Goal: Task Accomplishment & Management: Complete application form

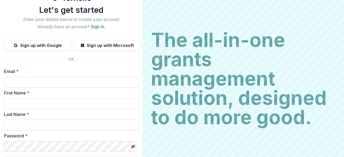
scroll to position [6, 0]
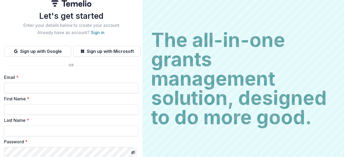
click at [43, 88] on input "Email *" at bounding box center [71, 88] width 134 height 11
type input "**********"
click at [35, 108] on input "First Name *" at bounding box center [71, 109] width 134 height 11
type input "********"
click at [35, 134] on input "Last Name *" at bounding box center [71, 131] width 134 height 11
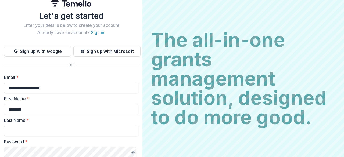
type input "****"
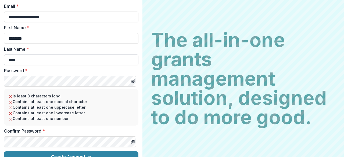
scroll to position [87, 0]
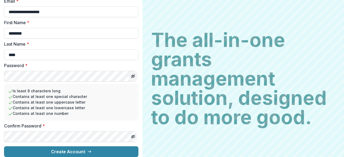
click at [131, 75] on icon "Toggle password visibility" at bounding box center [132, 76] width 3 height 2
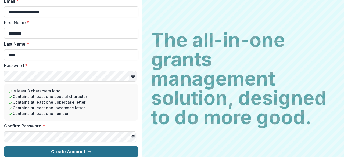
click at [52, 149] on button "Create Account" at bounding box center [71, 151] width 134 height 11
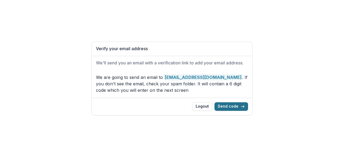
click at [233, 107] on button "Send code" at bounding box center [231, 106] width 34 height 9
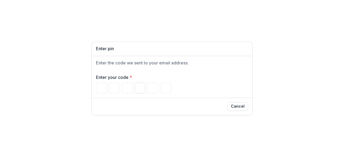
type input "*"
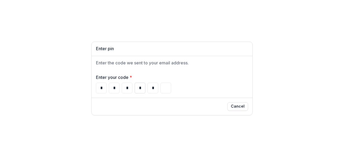
type input "*"
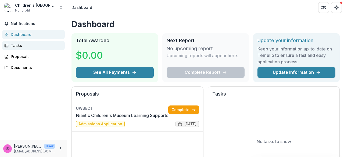
click at [9, 44] on link "Tasks" at bounding box center [33, 45] width 63 height 9
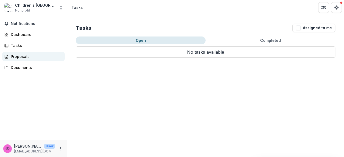
click at [13, 55] on div "Proposals" at bounding box center [36, 57] width 50 height 6
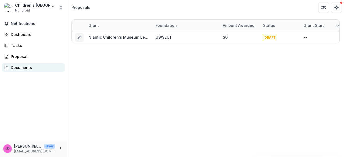
click at [16, 67] on div "Documents" at bounding box center [36, 68] width 50 height 6
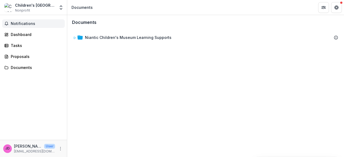
click at [21, 24] on span "Notifications" at bounding box center [37, 23] width 52 height 5
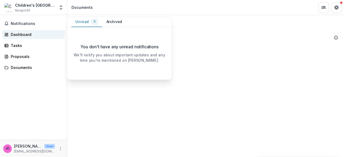
click at [20, 33] on div "Dashboard" at bounding box center [36, 35] width 50 height 6
